Goal: Information Seeking & Learning: Understand process/instructions

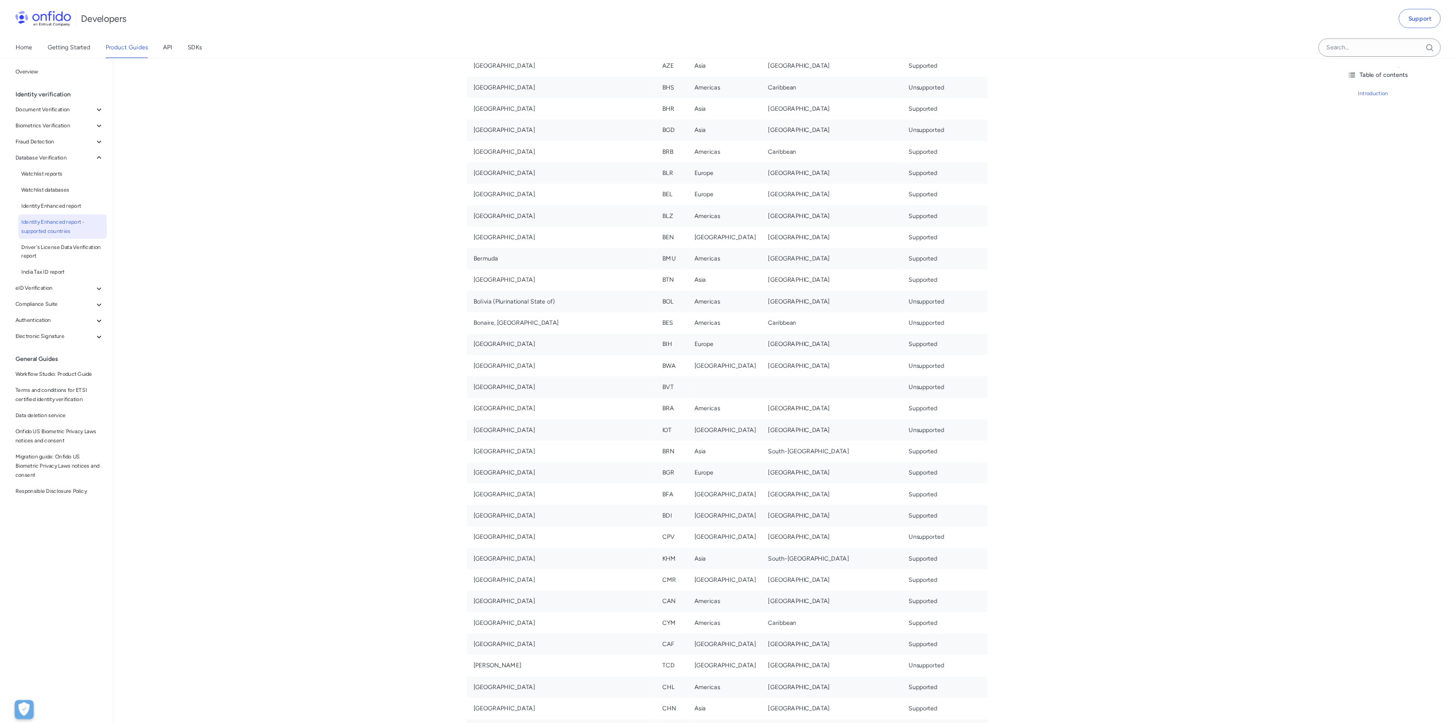
scroll to position [717, 0]
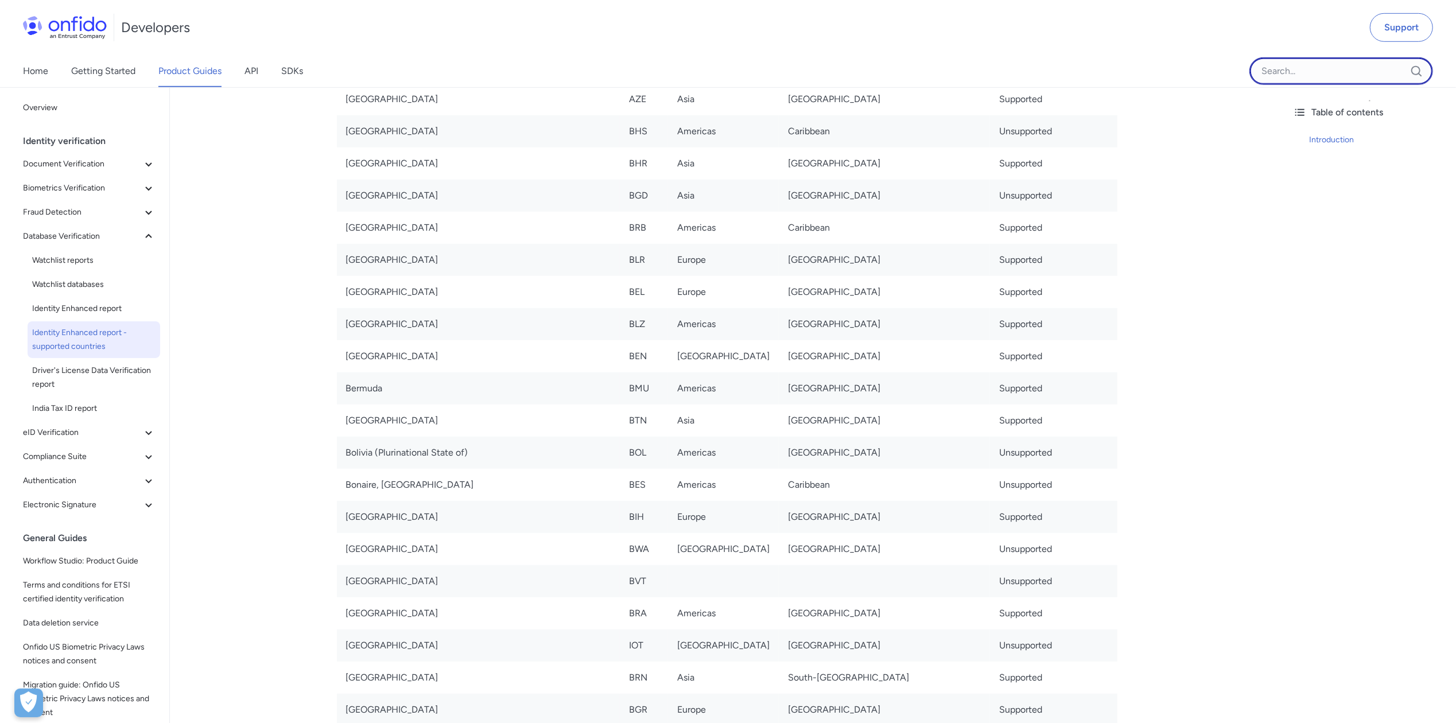
click at [1091, 72] on input "Onfido search input field" at bounding box center [1341, 71] width 184 height 28
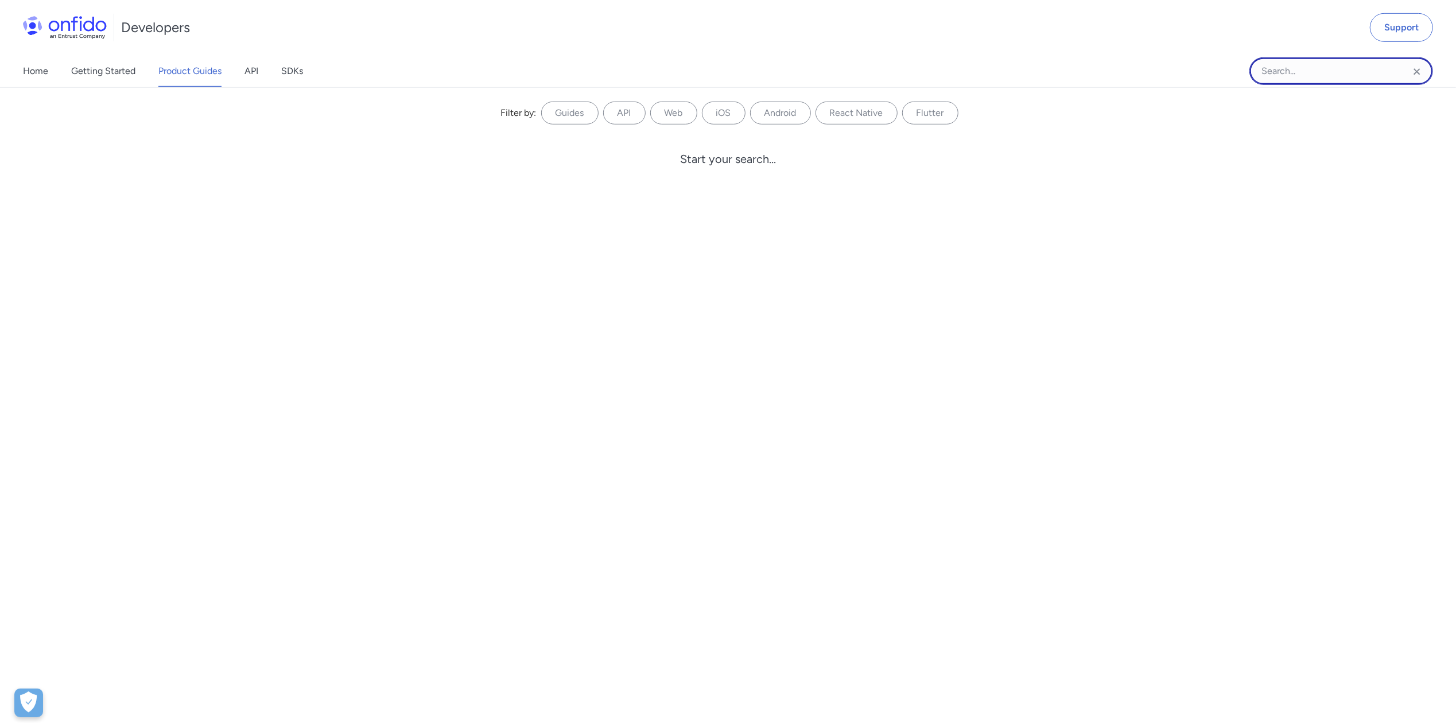
click at [1091, 74] on input "Onfido search input field" at bounding box center [1341, 71] width 184 height 28
paste input "[GEOGRAPHIC_DATA]"
type input "[GEOGRAPHIC_DATA]"
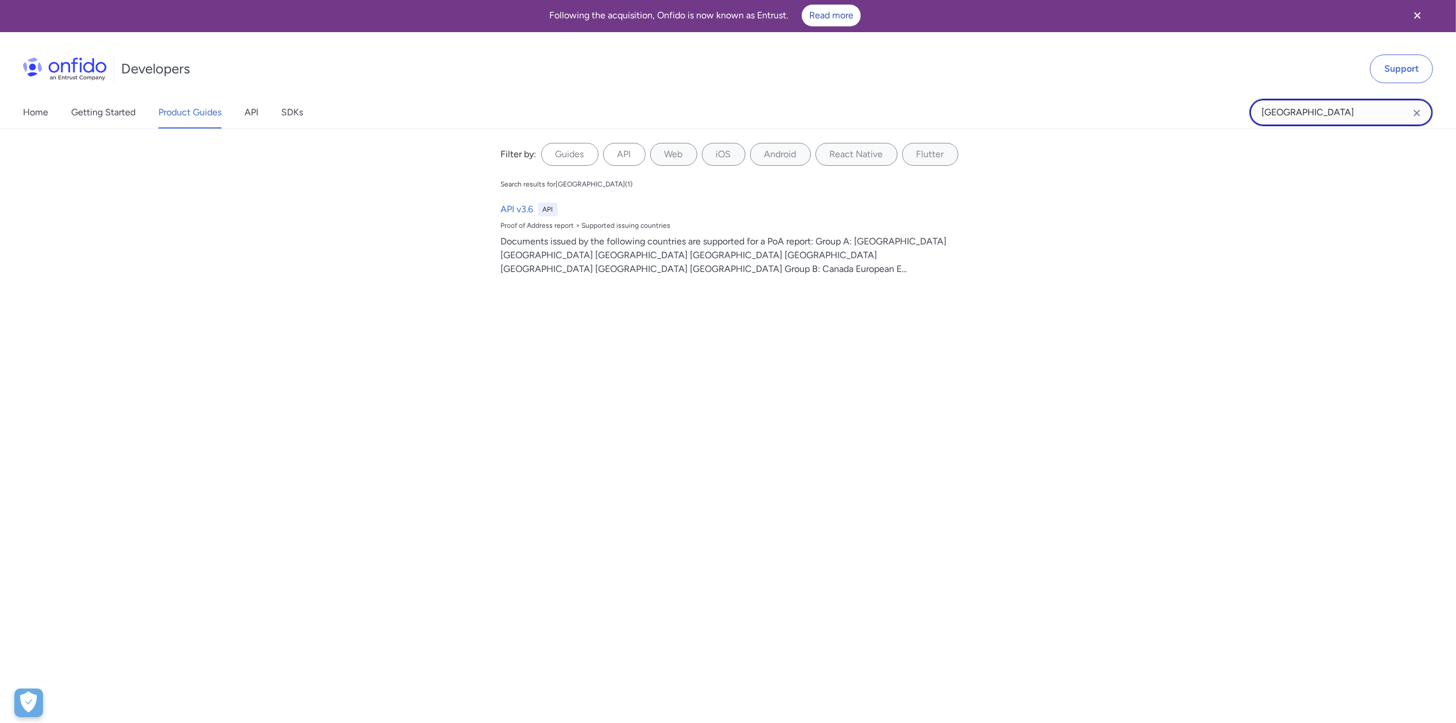
scroll to position [0, 0]
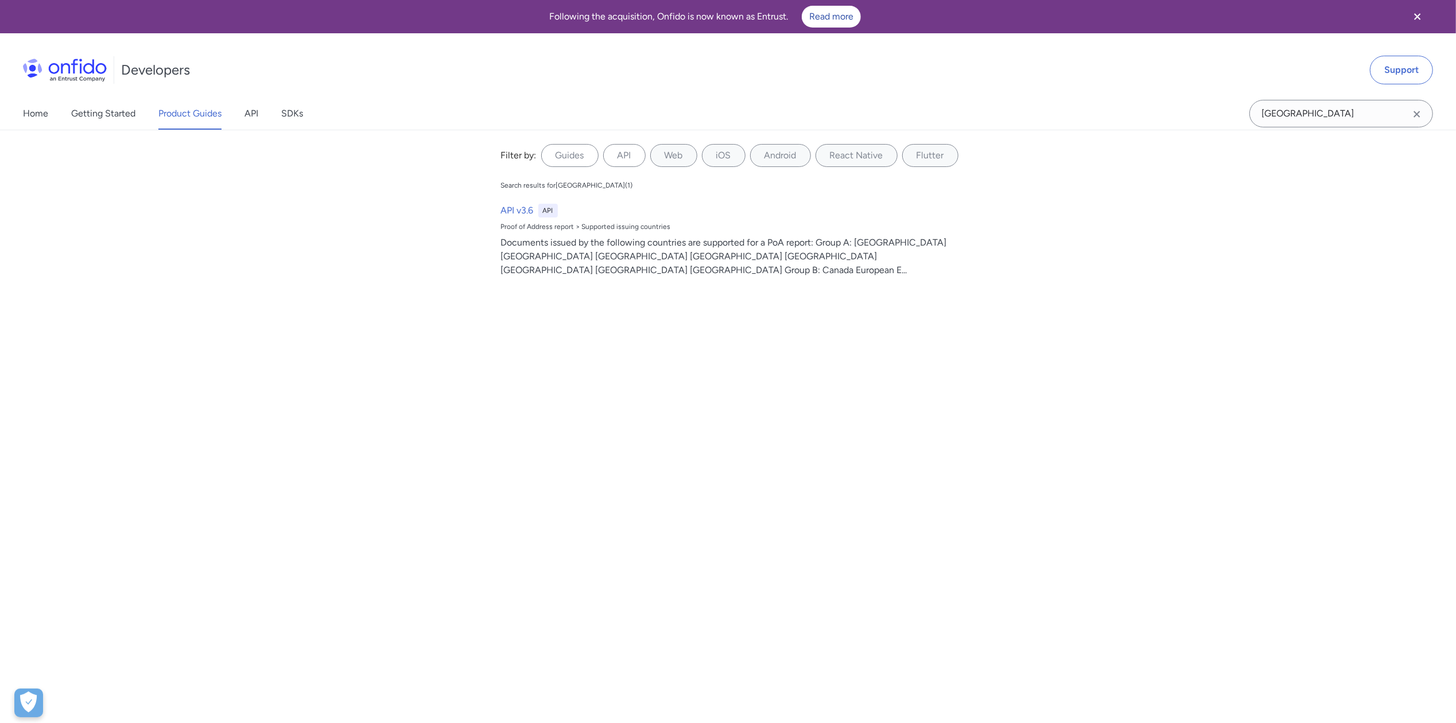
click at [1091, 11] on icon "Close banner" at bounding box center [1417, 17] width 14 height 14
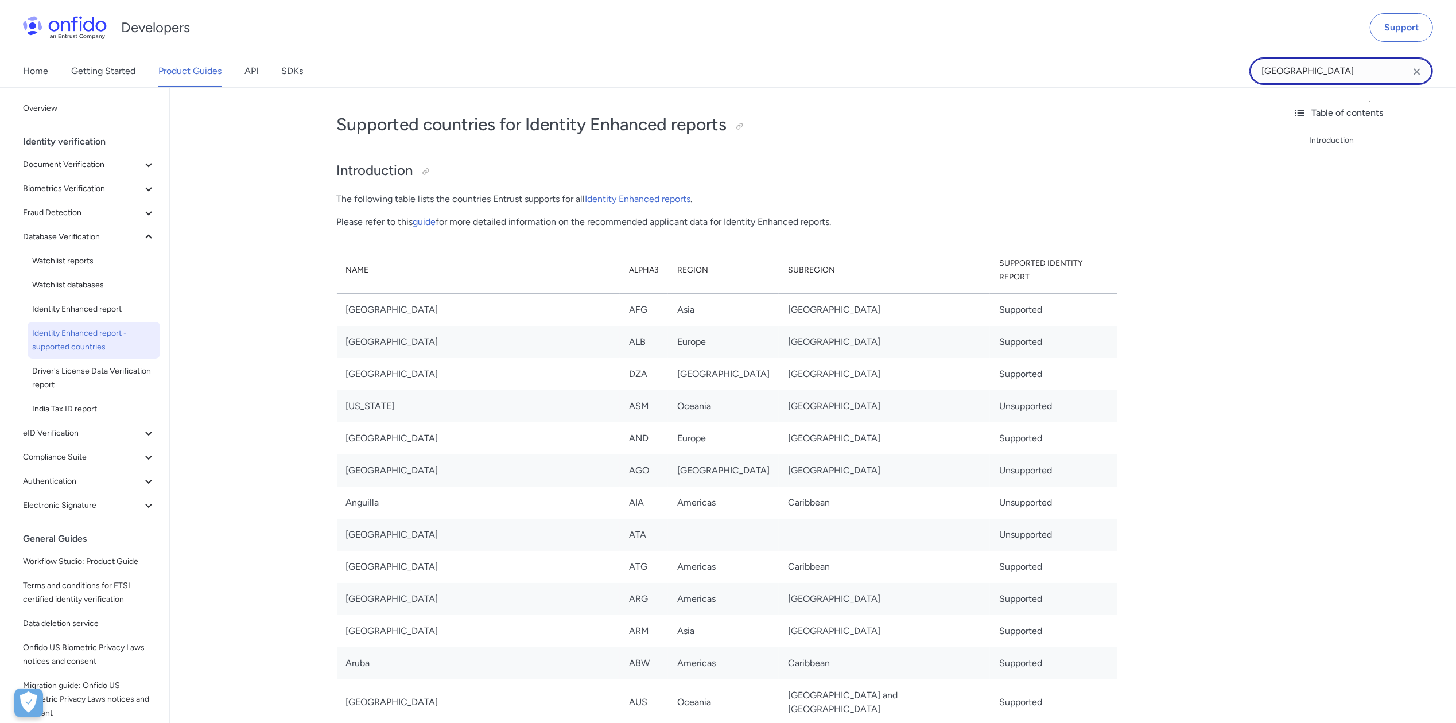
click at [1290, 67] on input "[GEOGRAPHIC_DATA]" at bounding box center [1341, 71] width 184 height 28
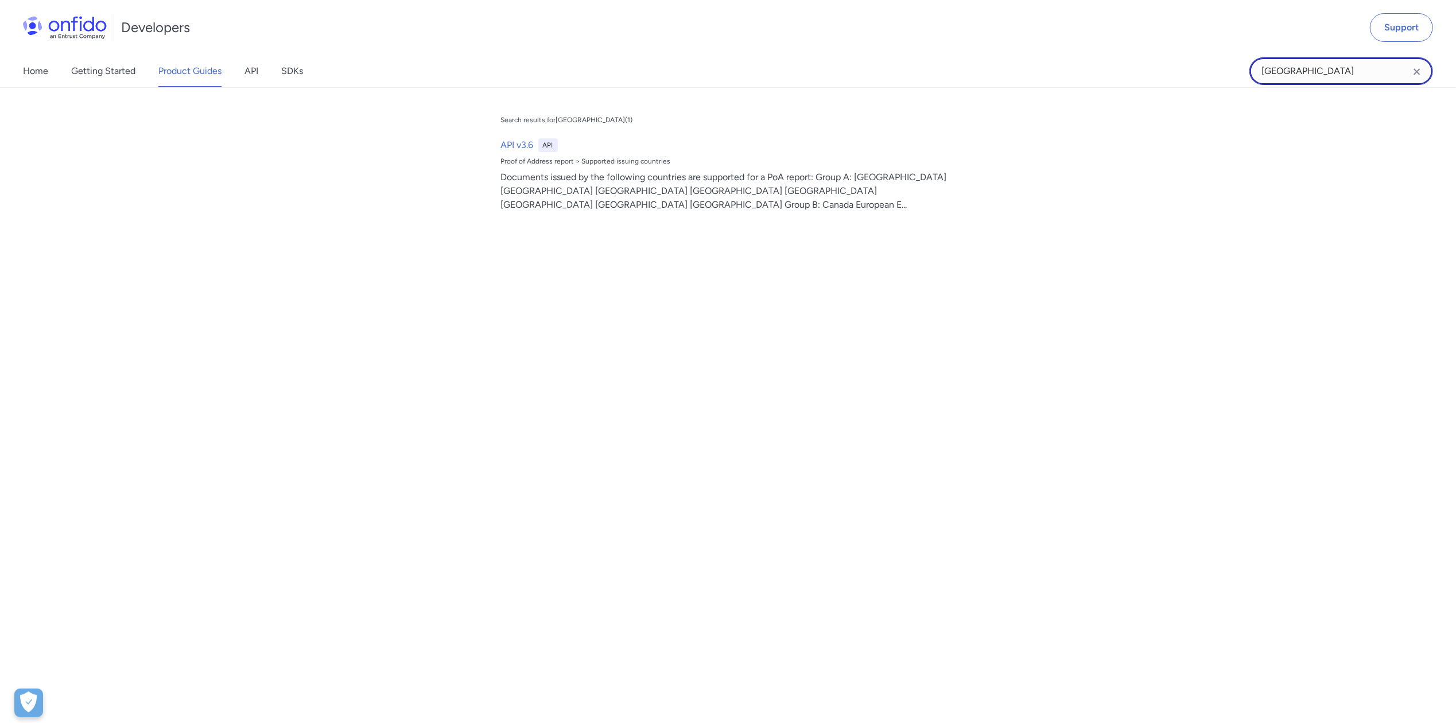
drag, startPoint x: 1345, startPoint y: 67, endPoint x: 1133, endPoint y: 67, distance: 212.9
click at [1133, 67] on div "Home Getting Started Product Guides API SDKs Philippines Philippines Search res…" at bounding box center [728, 71] width 1456 height 32
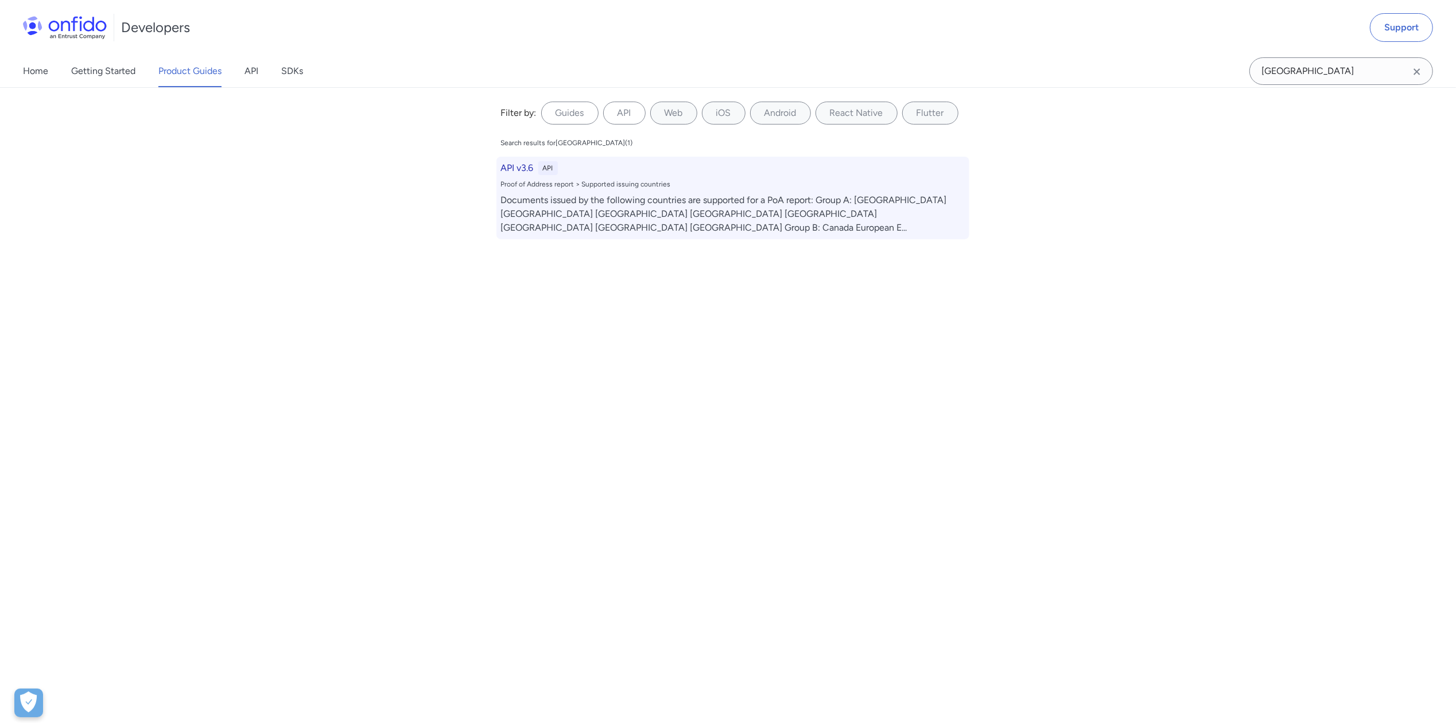
click at [658, 184] on div "Proof of Address report > Supported issuing countries" at bounding box center [733, 184] width 464 height 9
select select "http"
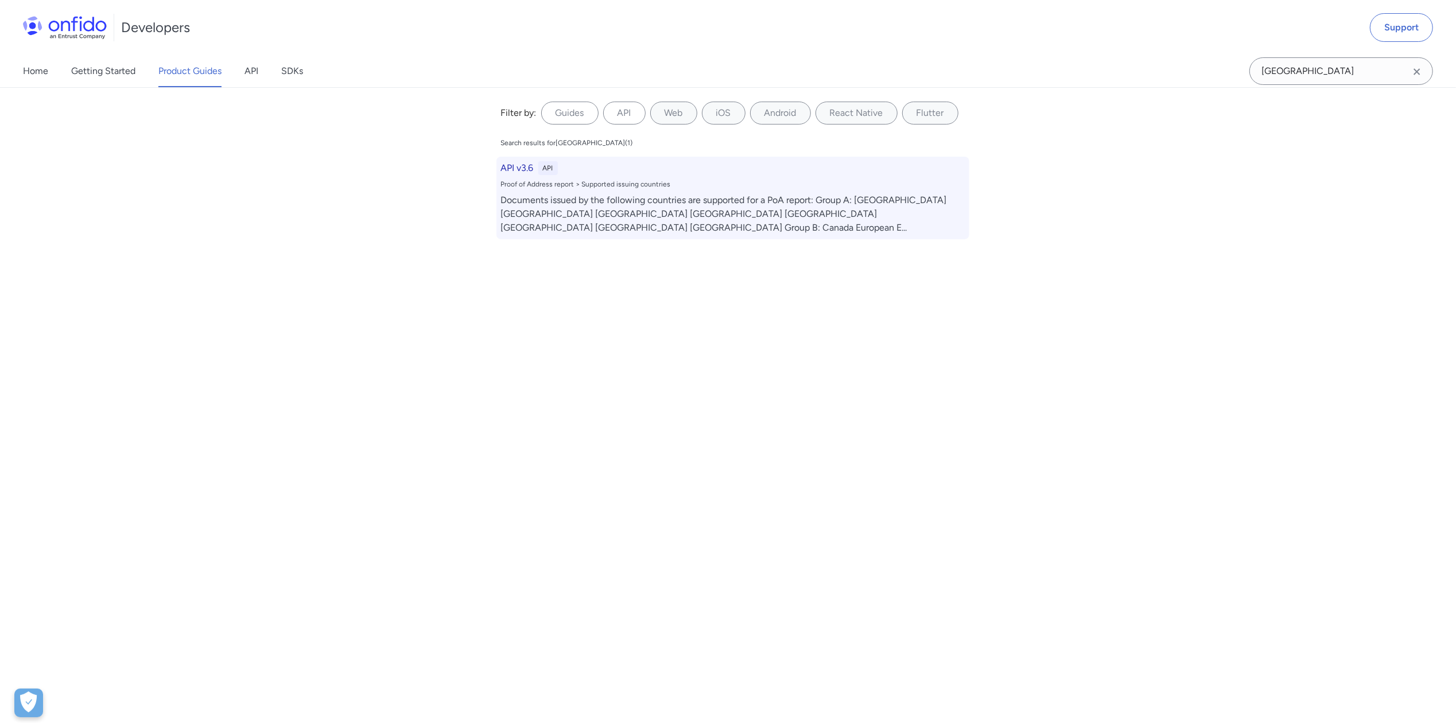
select select "http"
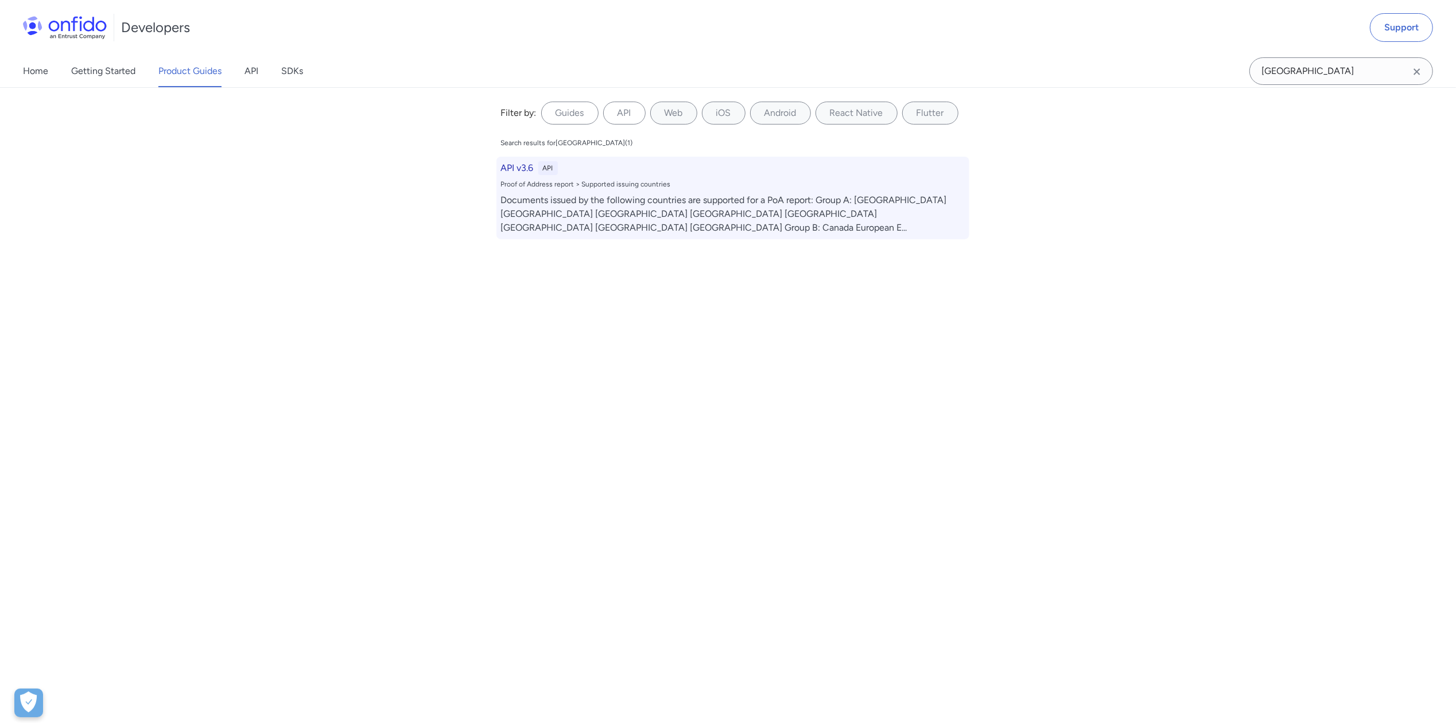
select select "http"
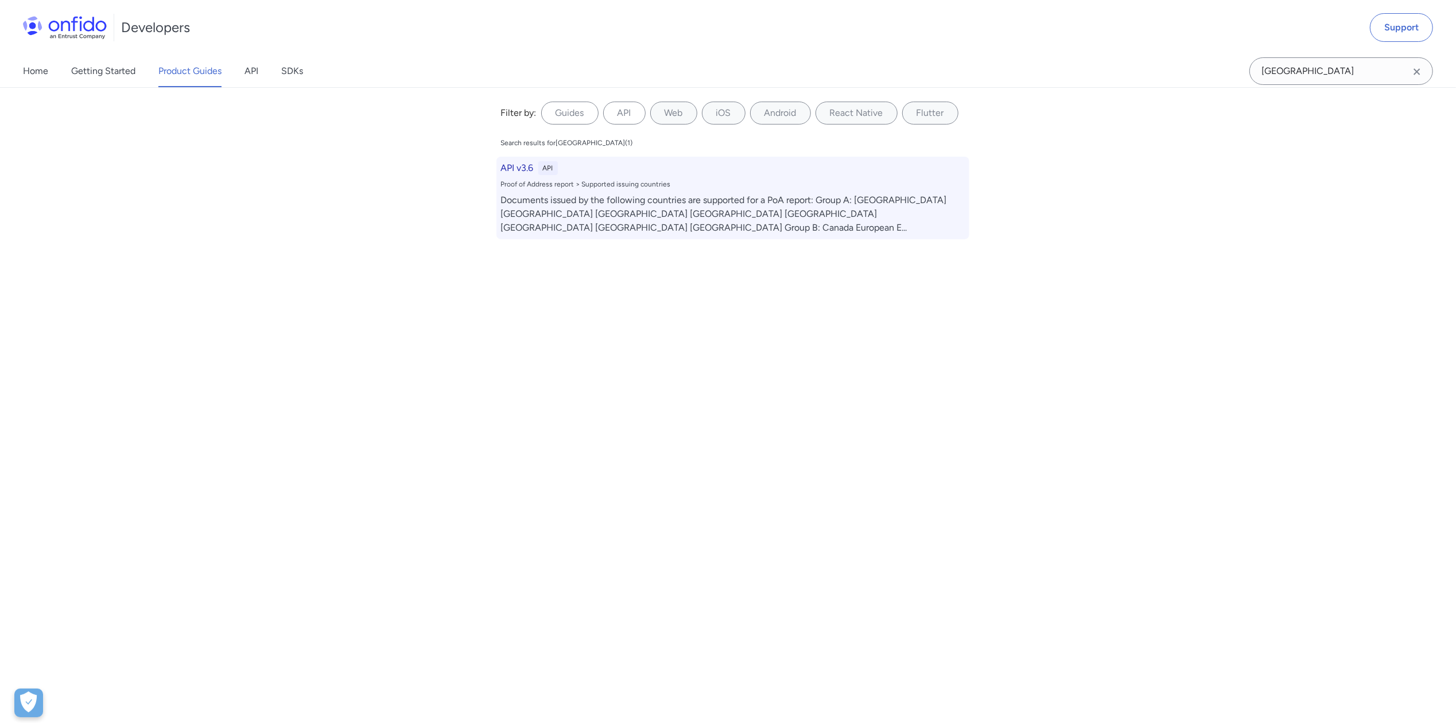
select select "http"
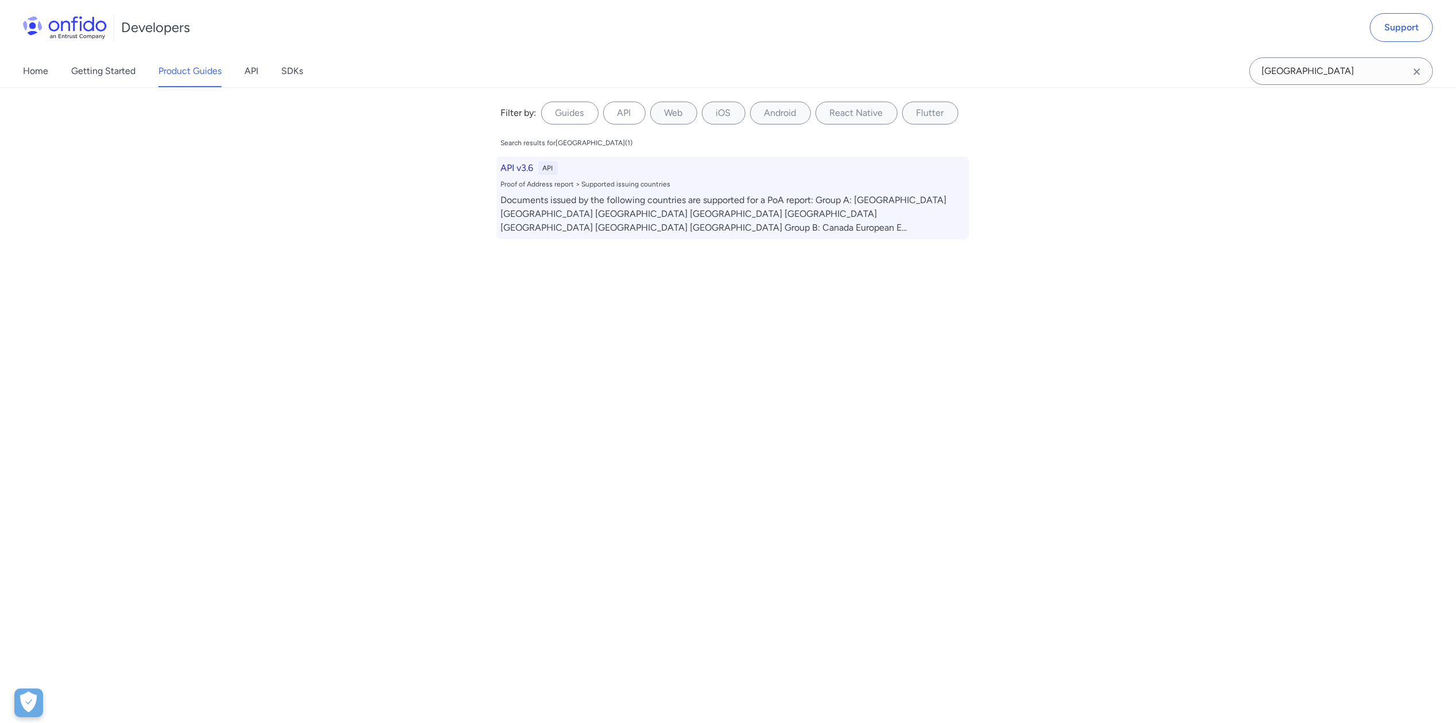
select select "http"
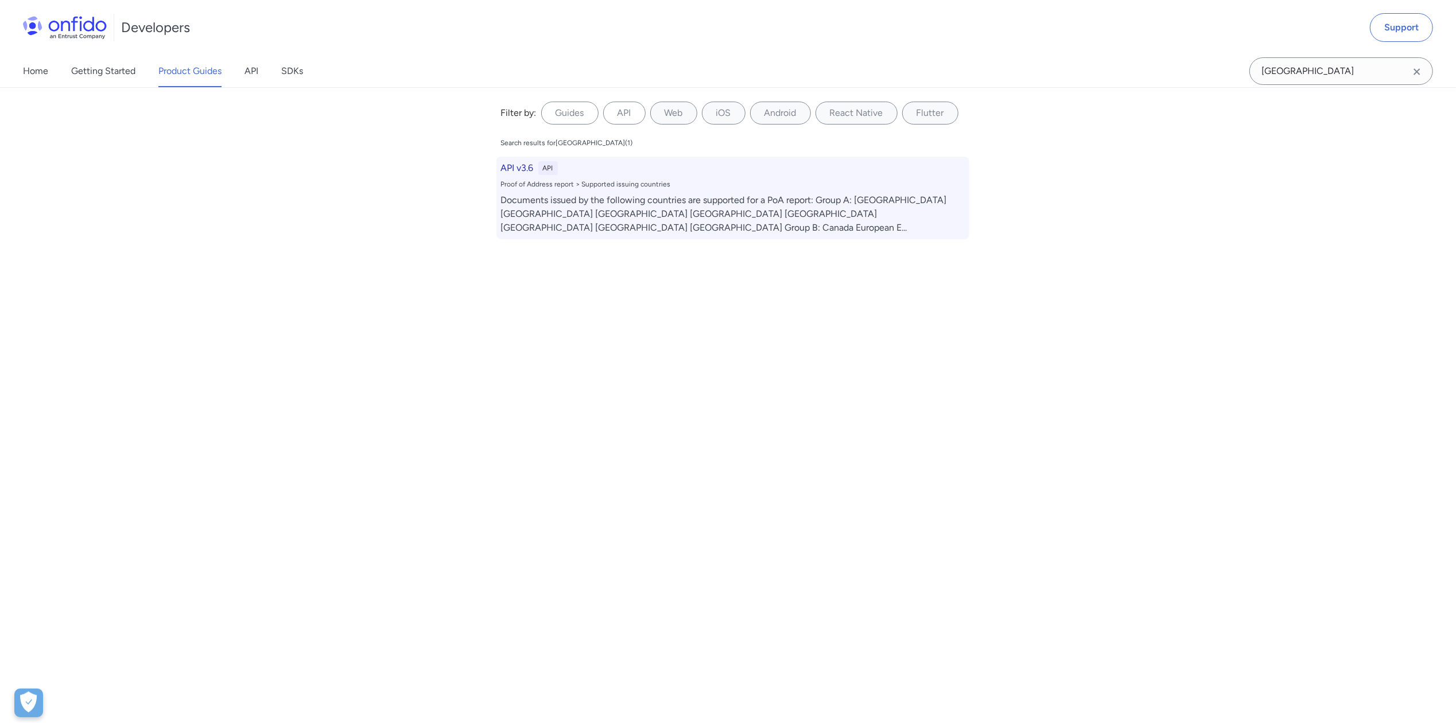
select select "http"
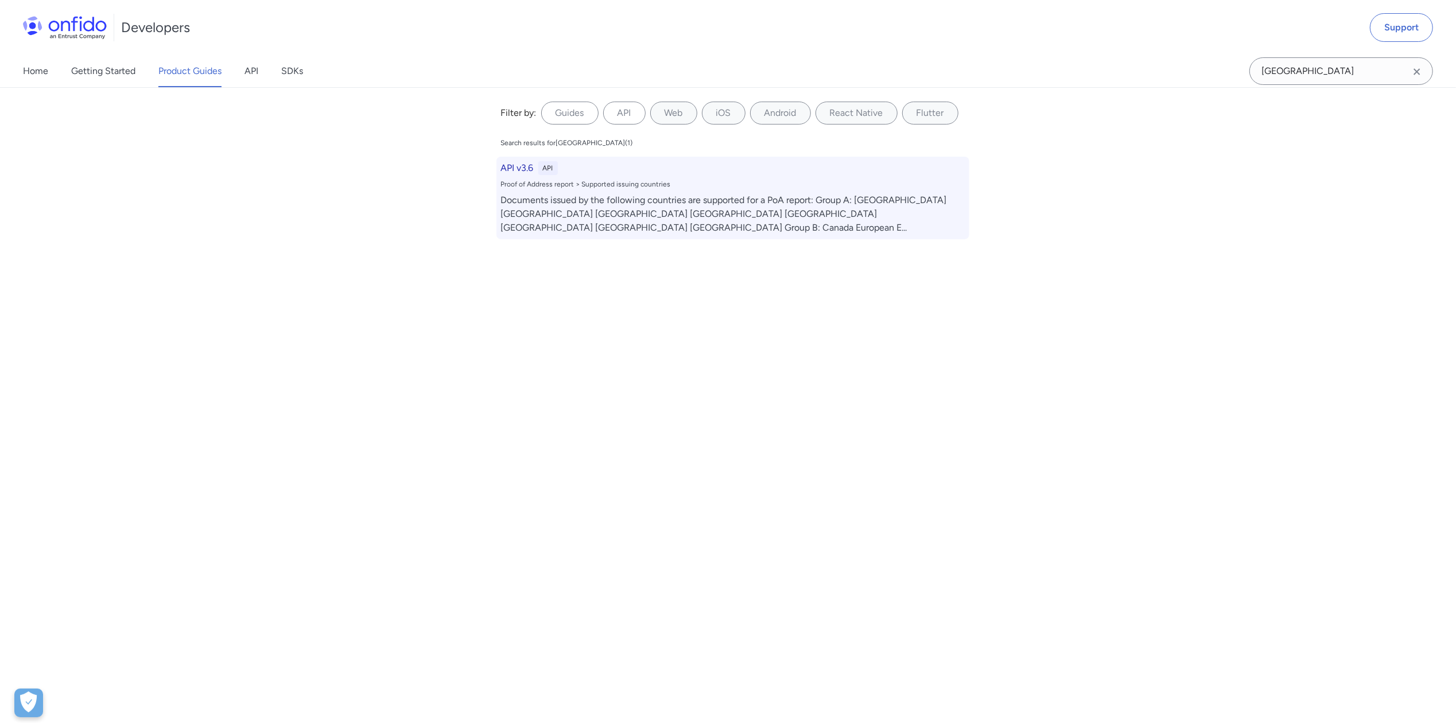
select select "http"
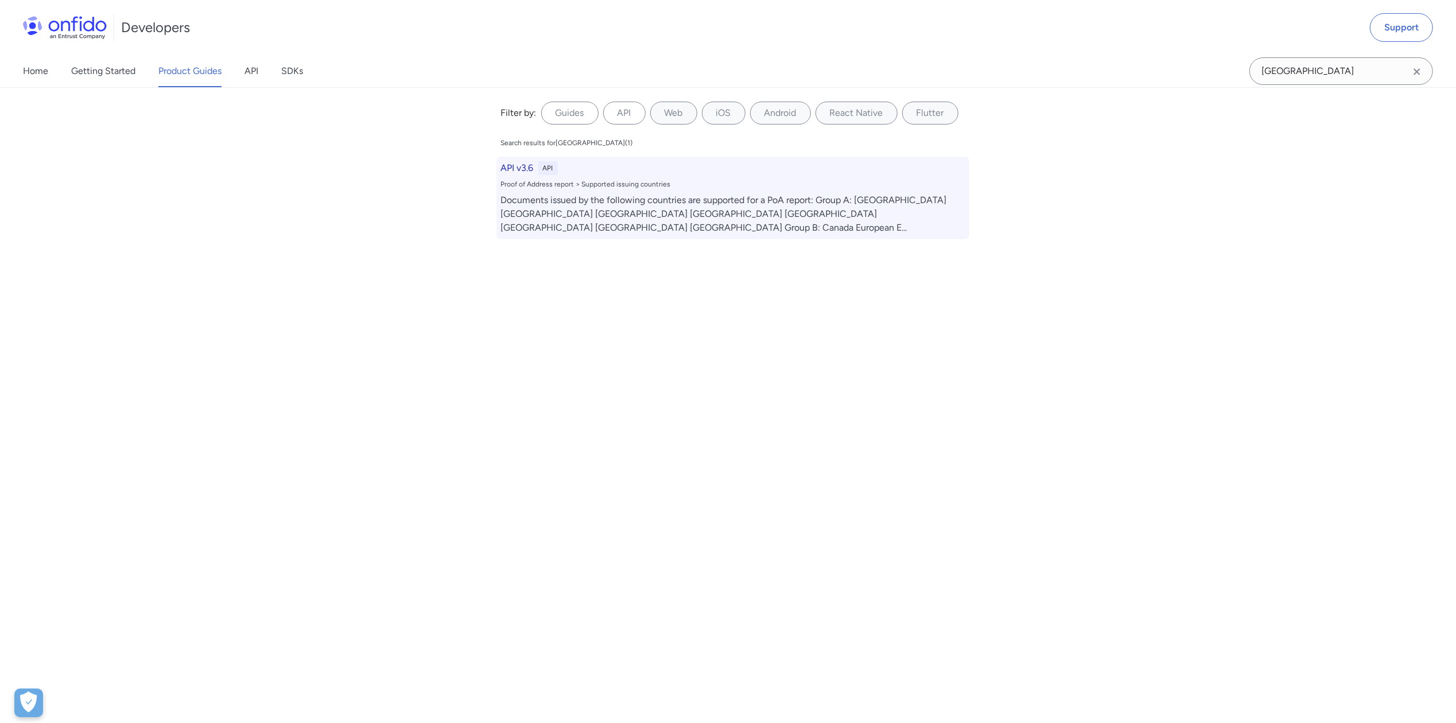
select select "http"
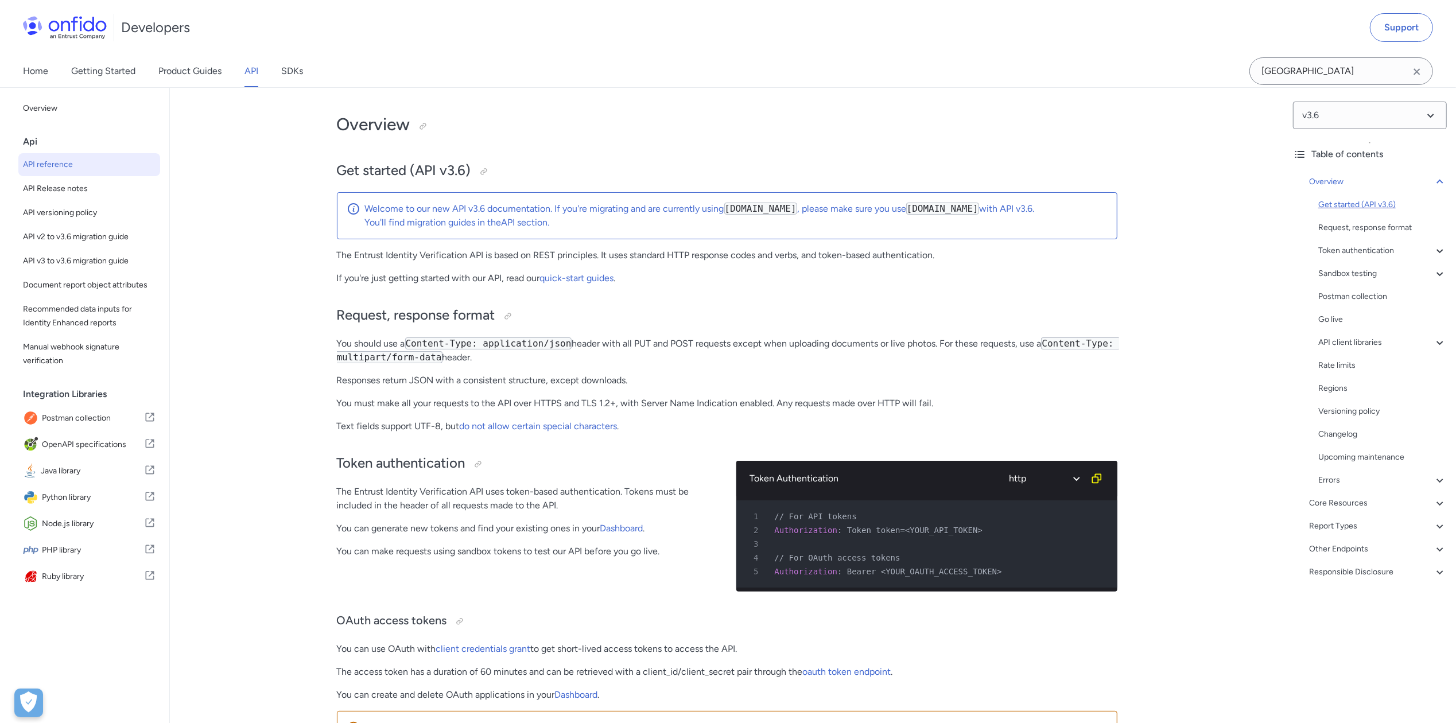
click at [1345, 200] on div "Get started (API v3.6)" at bounding box center [1382, 205] width 129 height 14
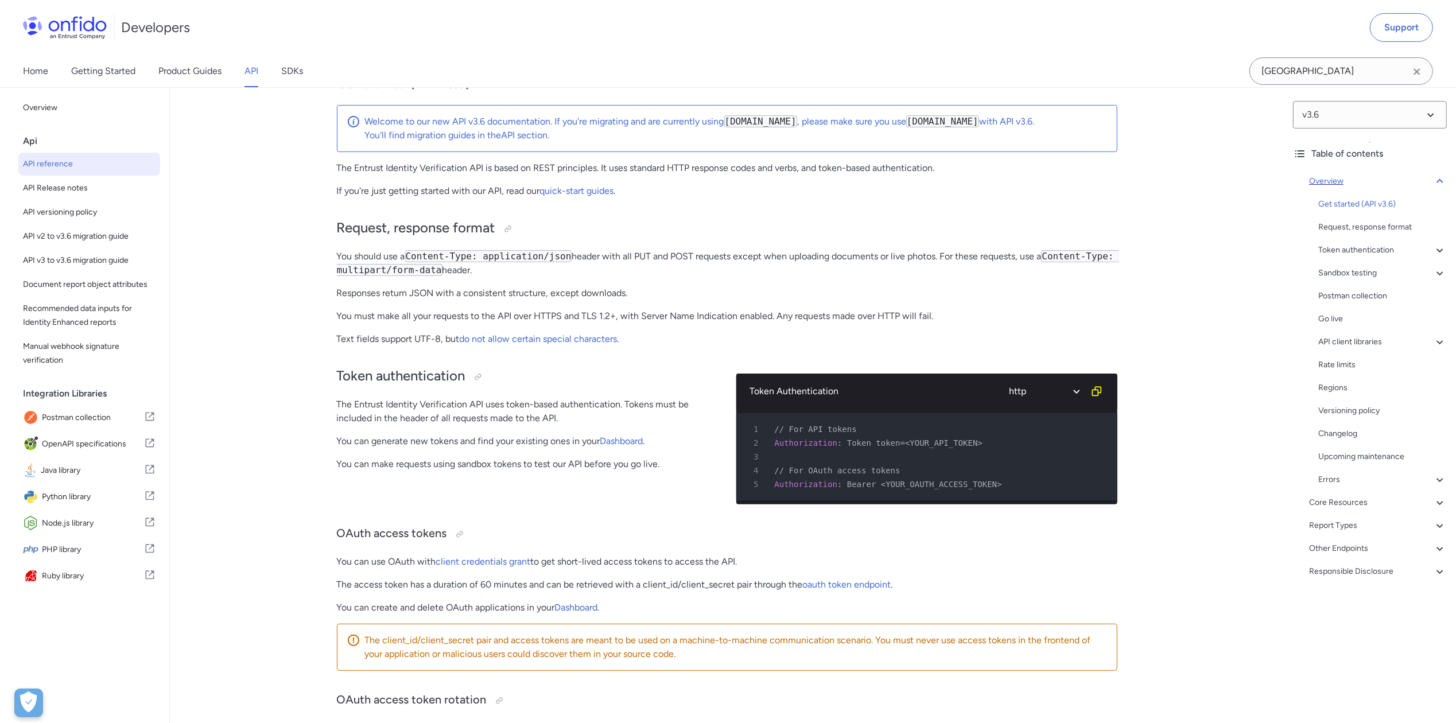
click at [1341, 181] on div "Overview" at bounding box center [1378, 181] width 138 height 14
click at [1341, 182] on div "Overview" at bounding box center [1378, 181] width 138 height 14
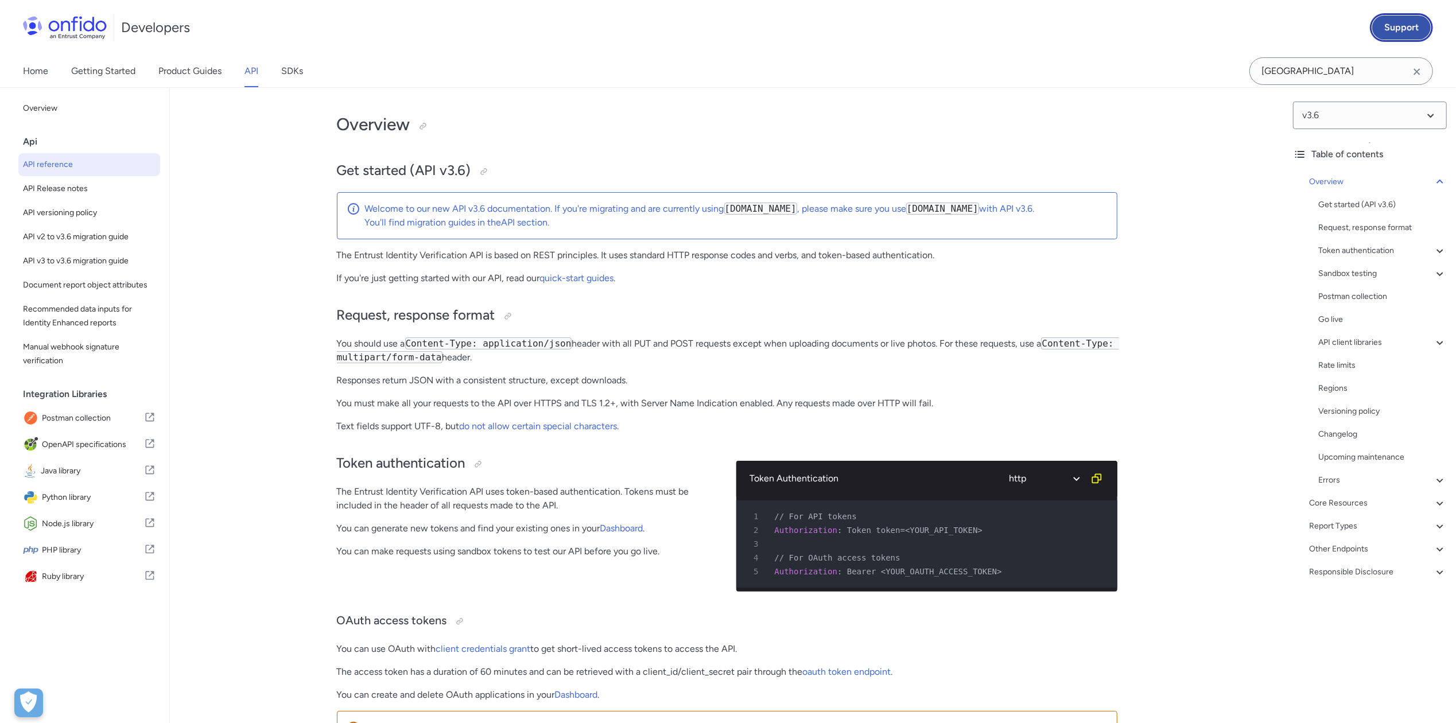
click at [1395, 22] on link "Support" at bounding box center [1401, 27] width 63 height 29
